Goal: Information Seeking & Learning: Learn about a topic

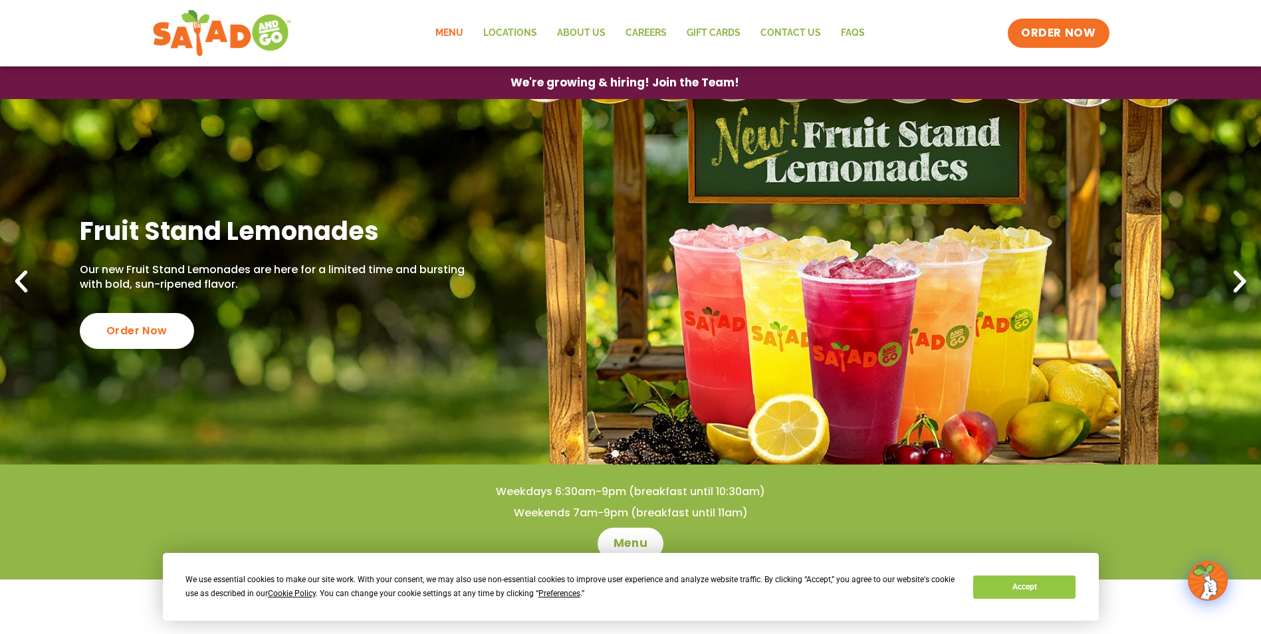
click at [456, 29] on link "Menu" at bounding box center [450, 33] width 48 height 31
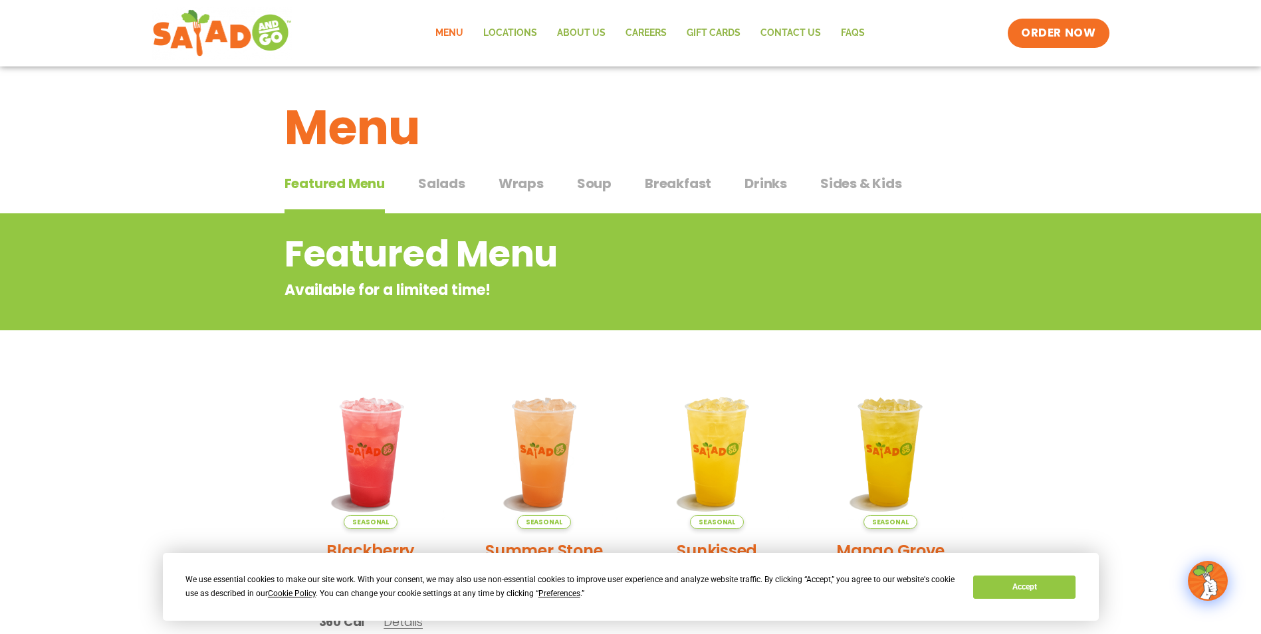
click at [514, 187] on span "Wraps" at bounding box center [521, 184] width 45 height 20
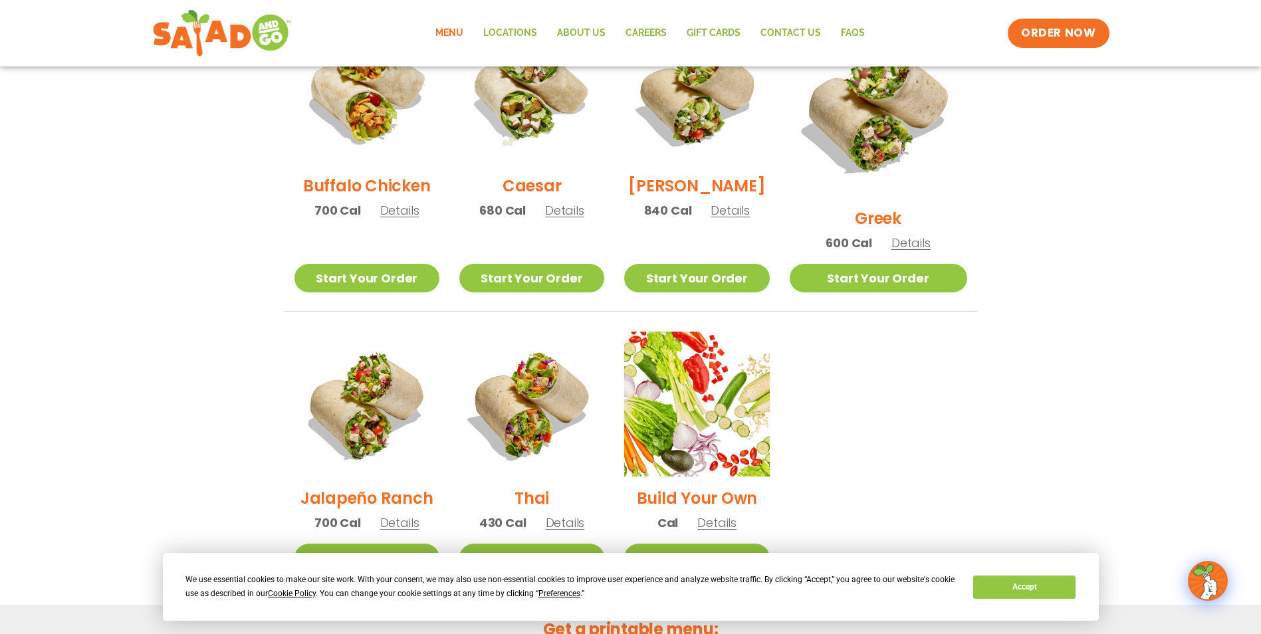
scroll to position [725, 0]
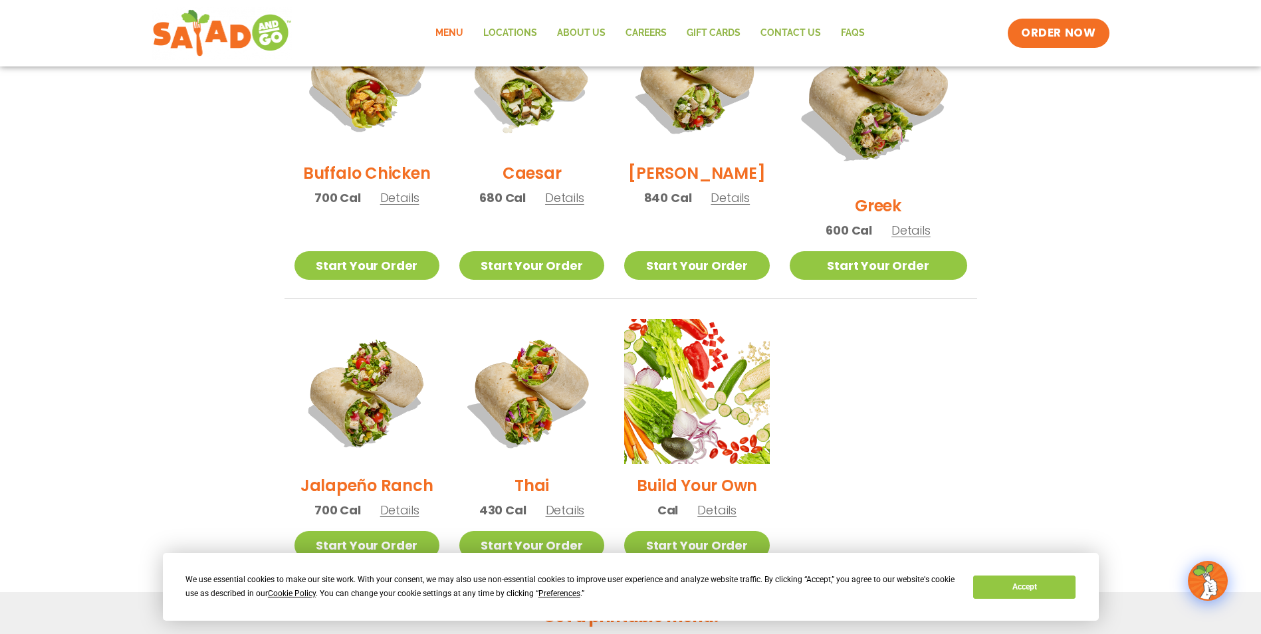
click at [453, 33] on link "Menu" at bounding box center [450, 33] width 48 height 31
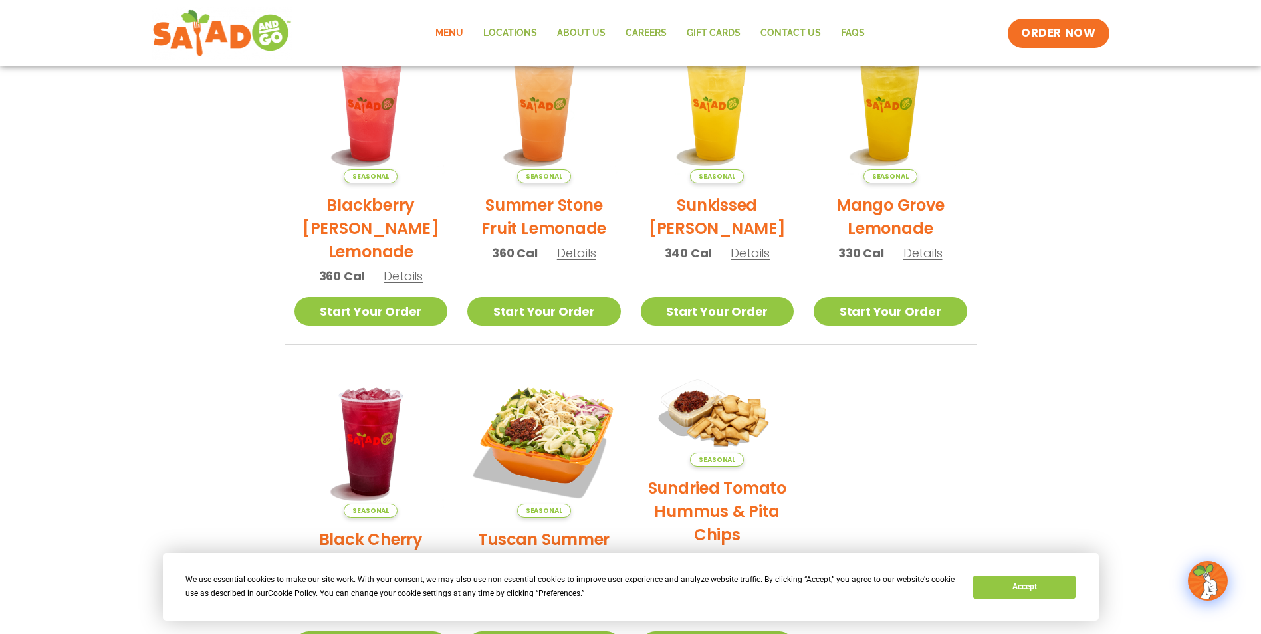
scroll to position [288, 0]
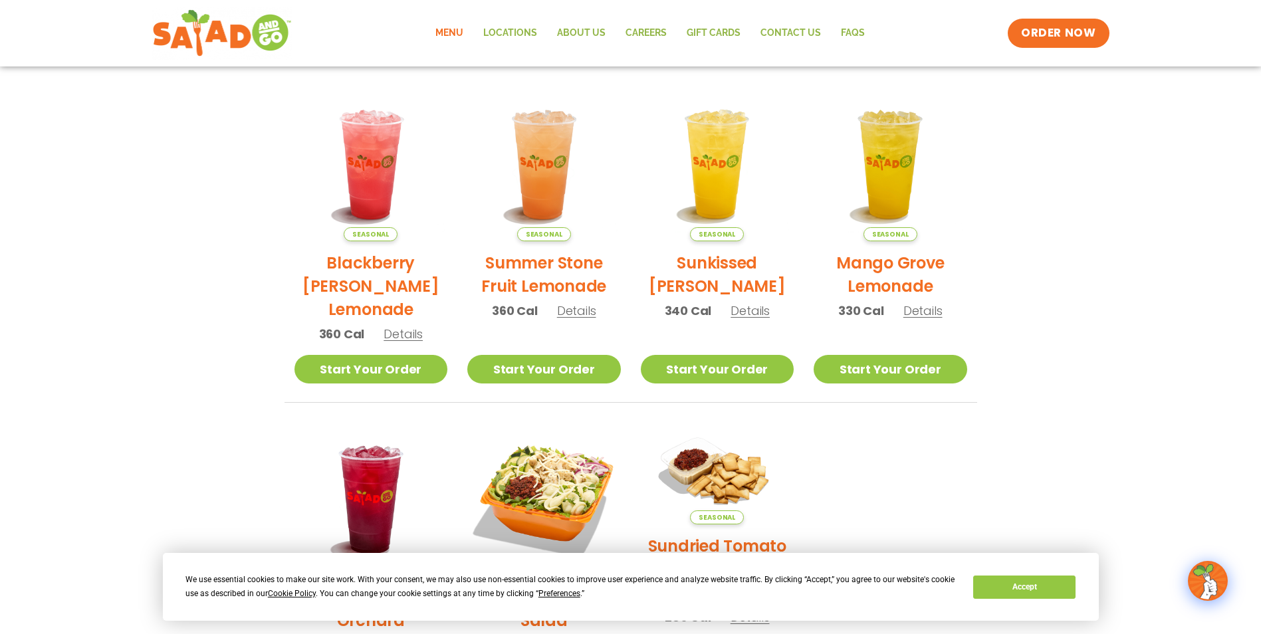
drag, startPoint x: 1257, startPoint y: 363, endPoint x: 1255, endPoint y: 434, distance: 70.5
click at [1255, 434] on section "Featured Menu Available for a limited time! Seasonal Blackberry Bramble Lemonad…" at bounding box center [630, 332] width 1261 height 812
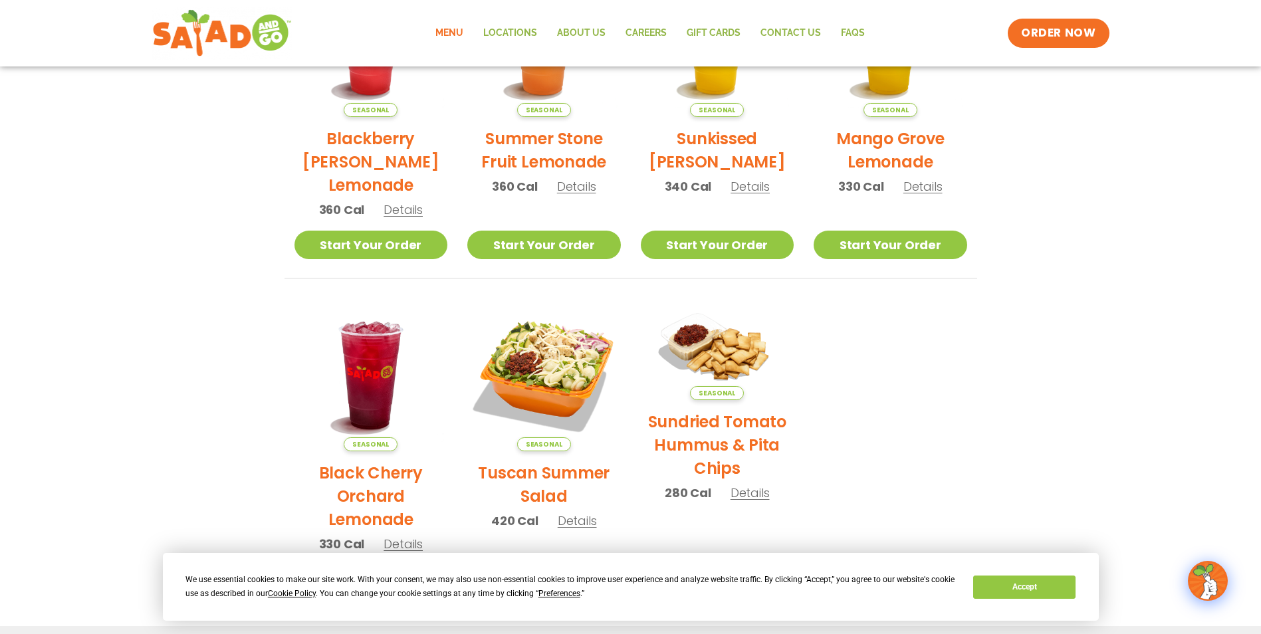
scroll to position [447, 0]
